Goal: Task Accomplishment & Management: Complete application form

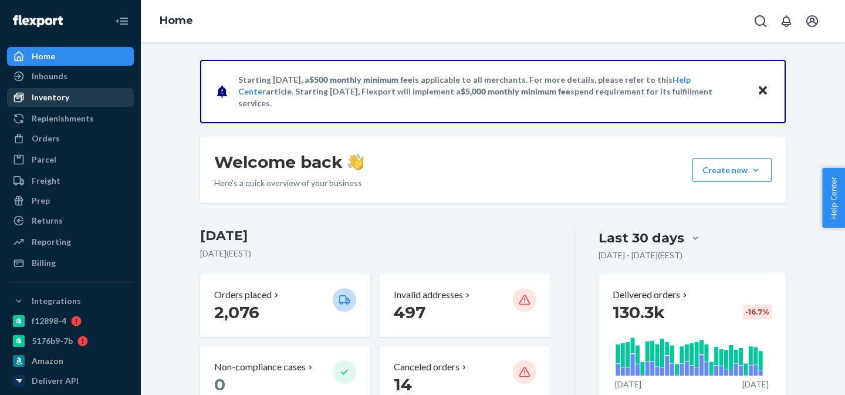
click at [89, 89] on link "Inventory" at bounding box center [70, 97] width 127 height 19
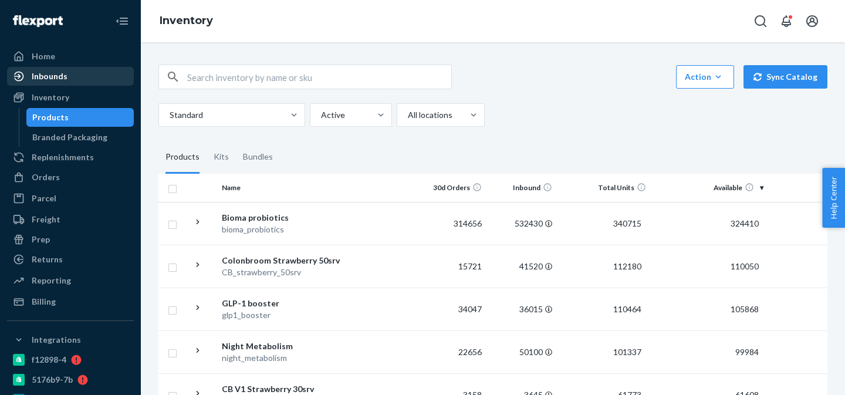
click at [75, 79] on div "Inbounds" at bounding box center [70, 76] width 124 height 16
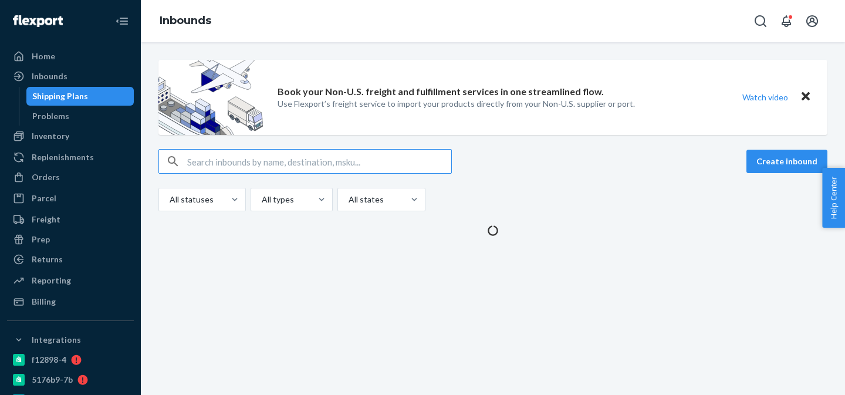
click at [806, 92] on icon "Close" at bounding box center [806, 96] width 8 height 14
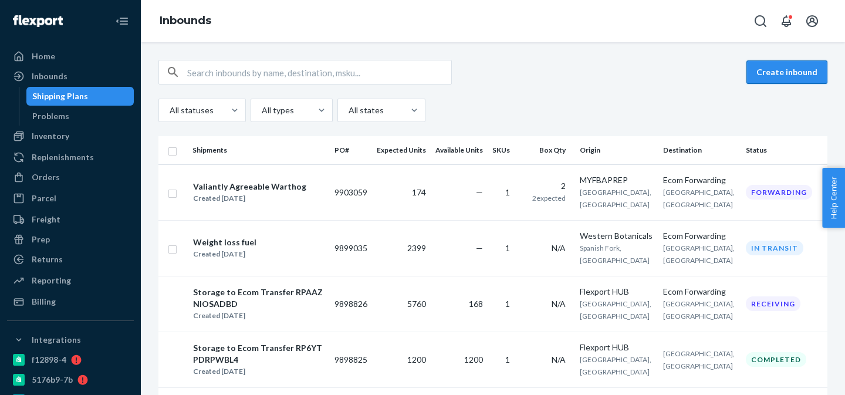
click at [791, 67] on button "Create inbound" at bounding box center [787, 71] width 81 height 23
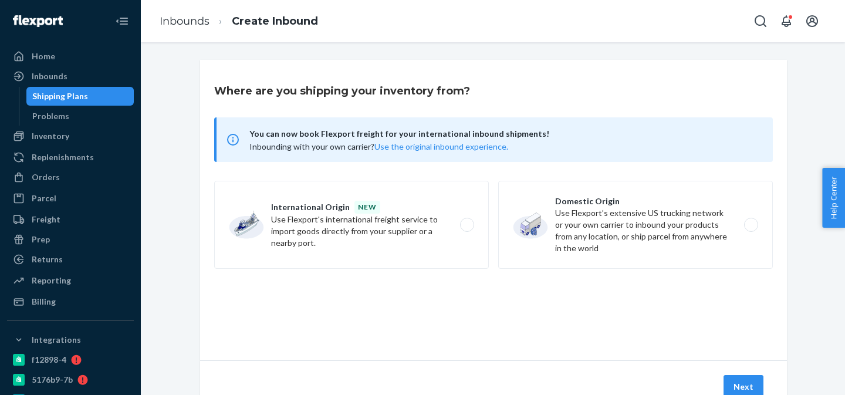
scroll to position [25, 0]
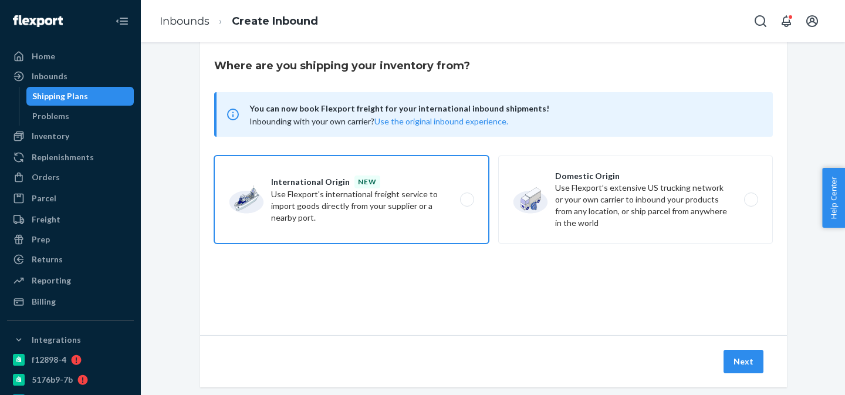
click at [333, 199] on label "International Origin new Use Flexport's international freight service to import…" at bounding box center [351, 200] width 275 height 88
click at [467, 199] on input "International Origin new Use Flexport's international freight service to import…" at bounding box center [471, 200] width 8 height 8
radio input "true"
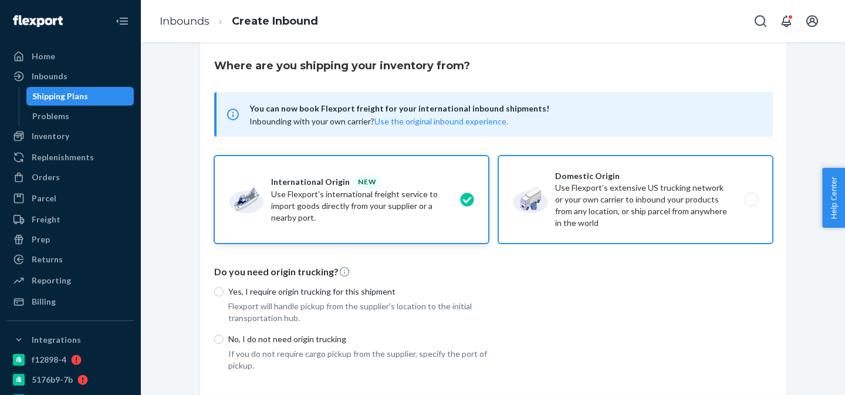
click at [582, 221] on label "Domestic Origin Use Flexport’s extensive US trucking network or your own carrie…" at bounding box center [635, 200] width 275 height 88
click at [751, 204] on input "Domestic Origin Use Flexport’s extensive US trucking network or your own carrie…" at bounding box center [755, 200] width 8 height 8
radio input "true"
radio input "false"
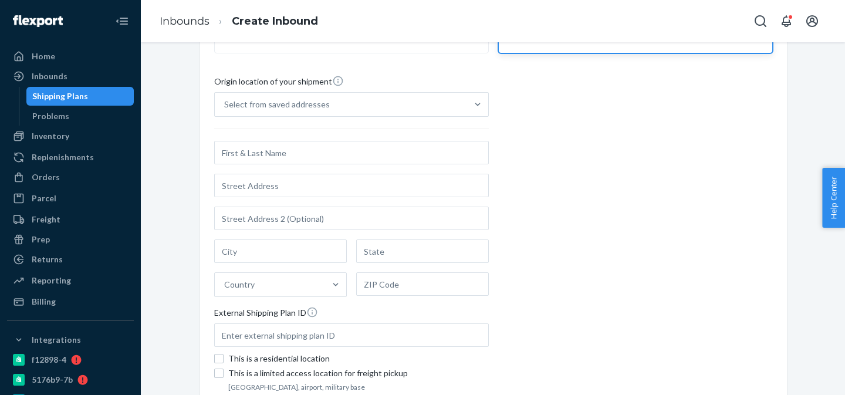
scroll to position [225, 0]
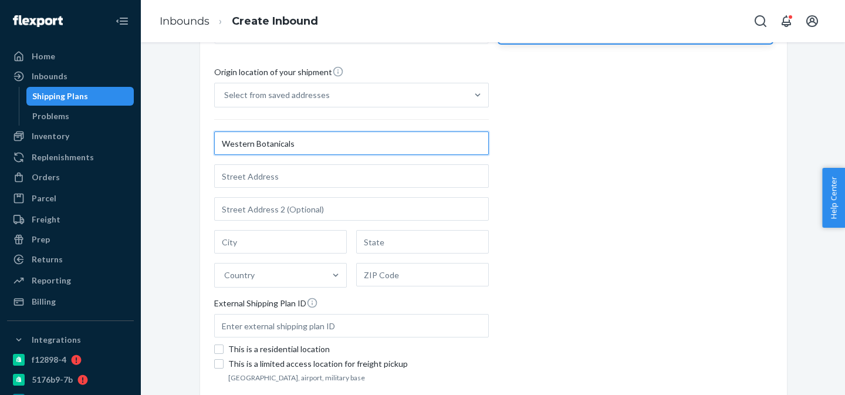
type input "Western Botanicals"
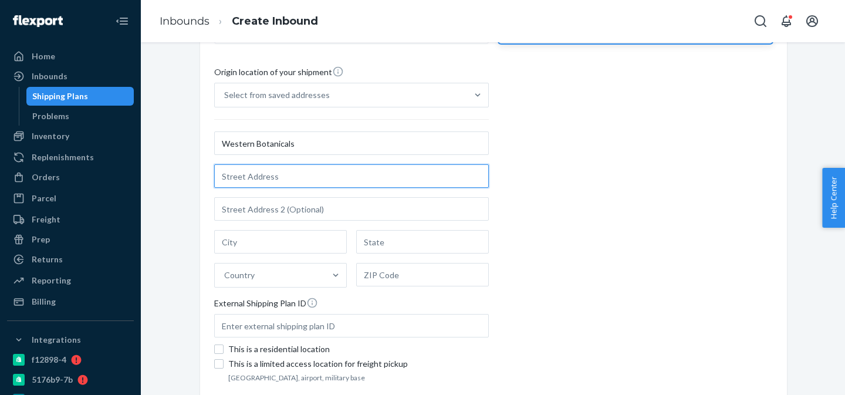
click at [286, 170] on input "text" at bounding box center [351, 175] width 275 height 23
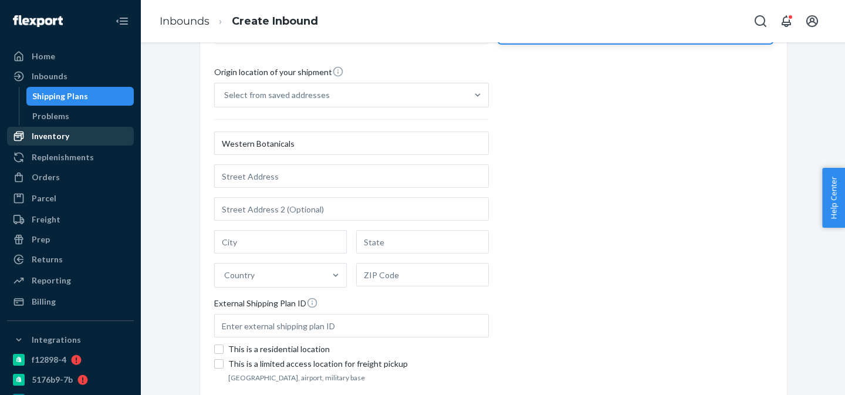
click at [66, 134] on div "Inventory" at bounding box center [51, 136] width 38 height 12
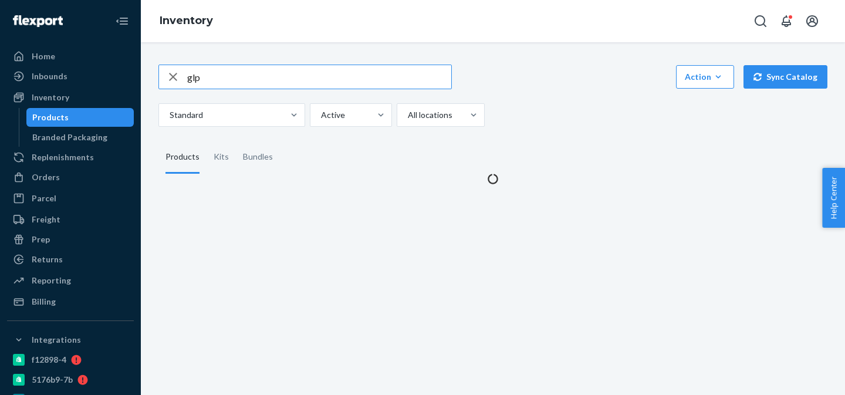
type input "glp"
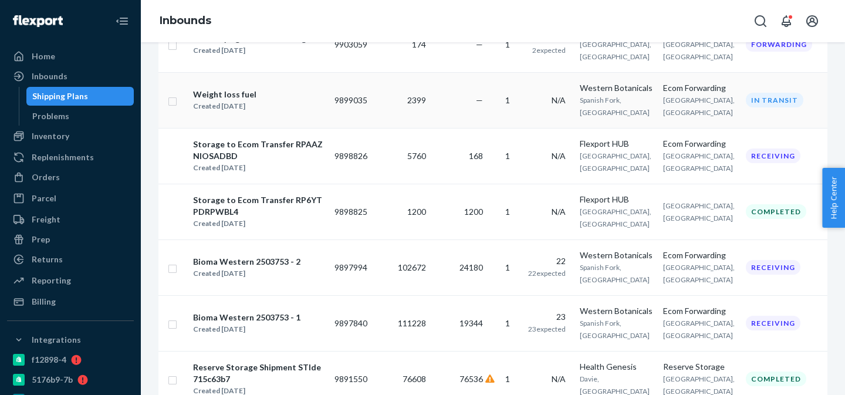
scroll to position [175, 0]
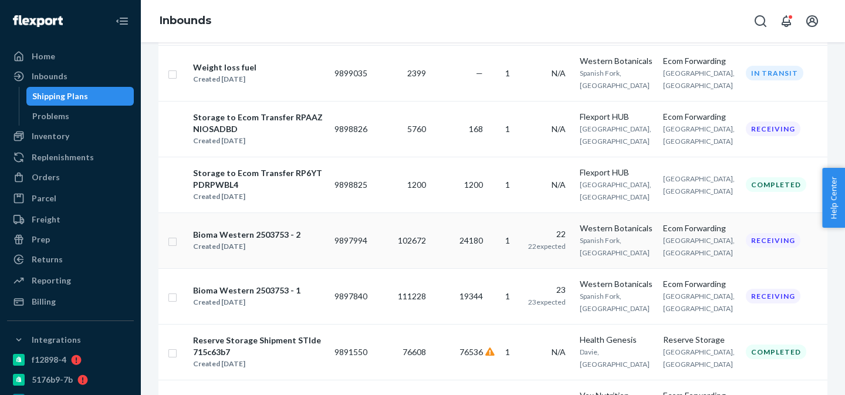
click at [620, 234] on div "Western Botanicals" at bounding box center [616, 228] width 73 height 12
